Goal: Task Accomplishment & Management: Use online tool/utility

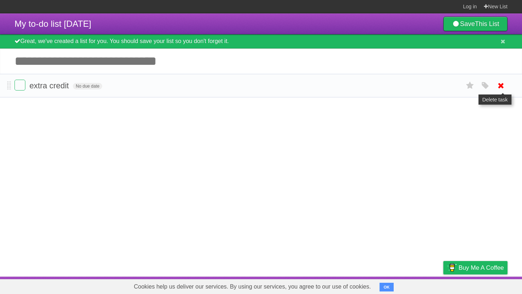
click at [499, 87] on icon at bounding box center [501, 86] width 10 height 12
click at [499, 86] on icon at bounding box center [501, 86] width 10 height 12
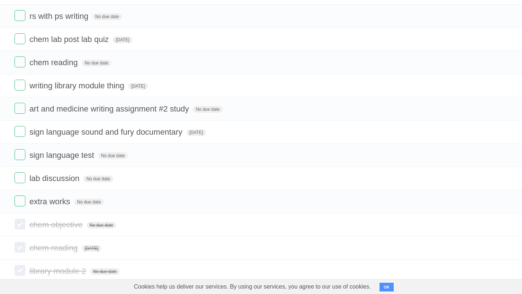
scroll to position [287, 0]
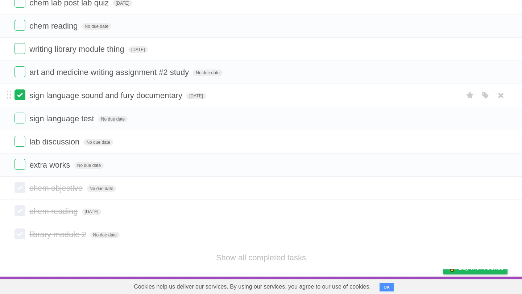
click at [22, 91] on label at bounding box center [19, 95] width 11 height 11
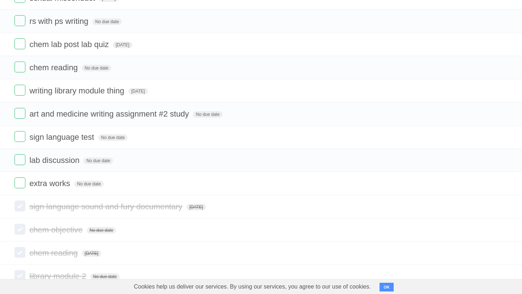
scroll to position [234, 0]
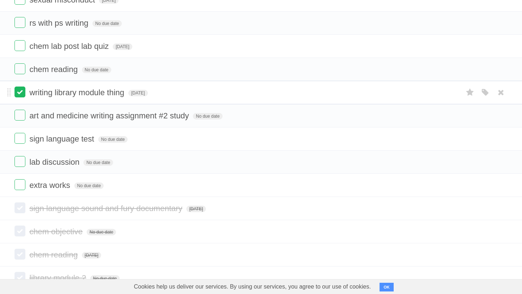
click at [21, 97] on label at bounding box center [19, 92] width 11 height 11
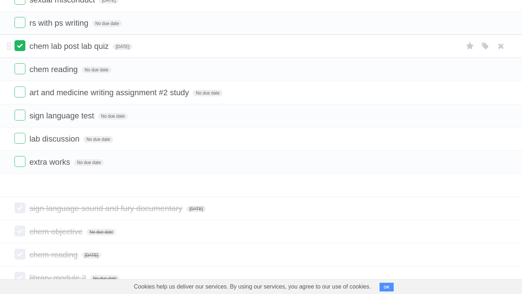
click at [22, 51] on label at bounding box center [19, 45] width 11 height 11
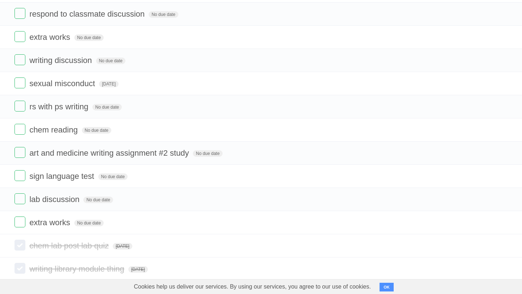
scroll to position [146, 0]
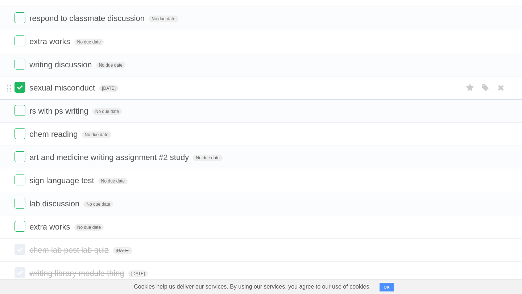
click at [19, 93] on label at bounding box center [19, 87] width 11 height 11
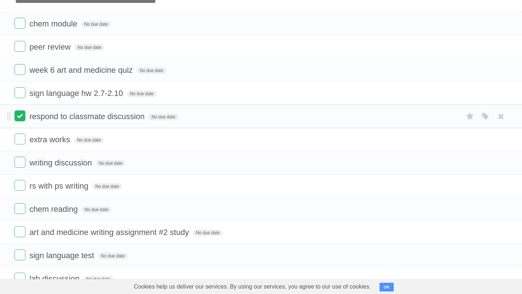
scroll to position [47, 0]
click at [20, 99] on label at bounding box center [19, 93] width 11 height 11
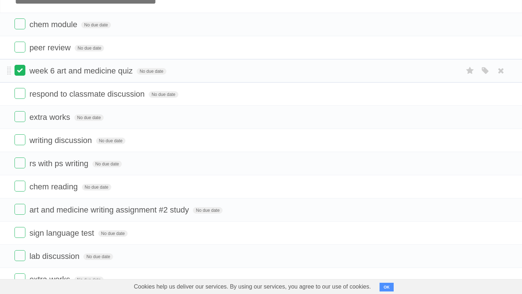
click at [18, 74] on label at bounding box center [19, 70] width 11 height 11
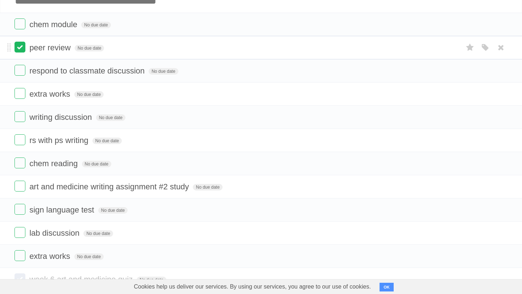
click at [20, 47] on label at bounding box center [19, 47] width 11 height 11
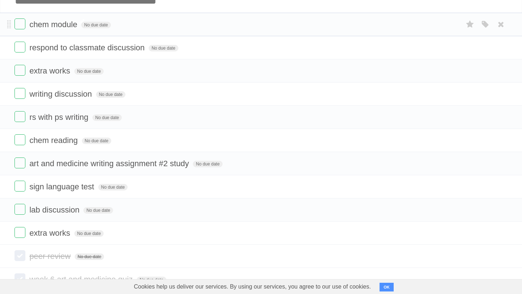
click at [62, 26] on span "chem module" at bounding box center [54, 24] width 50 height 9
click at [62, 26] on input "**********" at bounding box center [51, 24] width 45 height 9
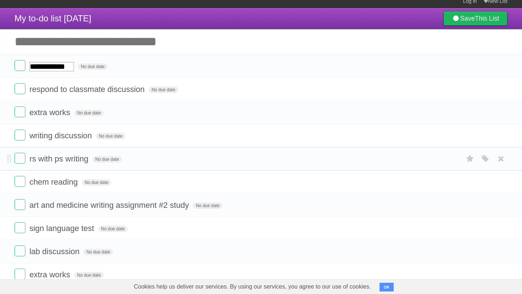
scroll to position [0, 0]
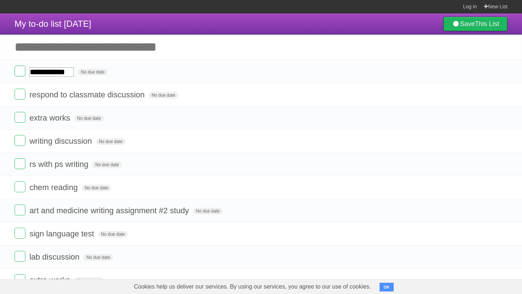
click at [129, 51] on input "Add another task" at bounding box center [261, 46] width 522 height 25
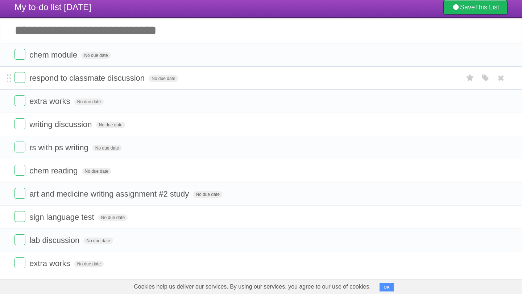
scroll to position [19, 0]
